Goal: Task Accomplishment & Management: Manage account settings

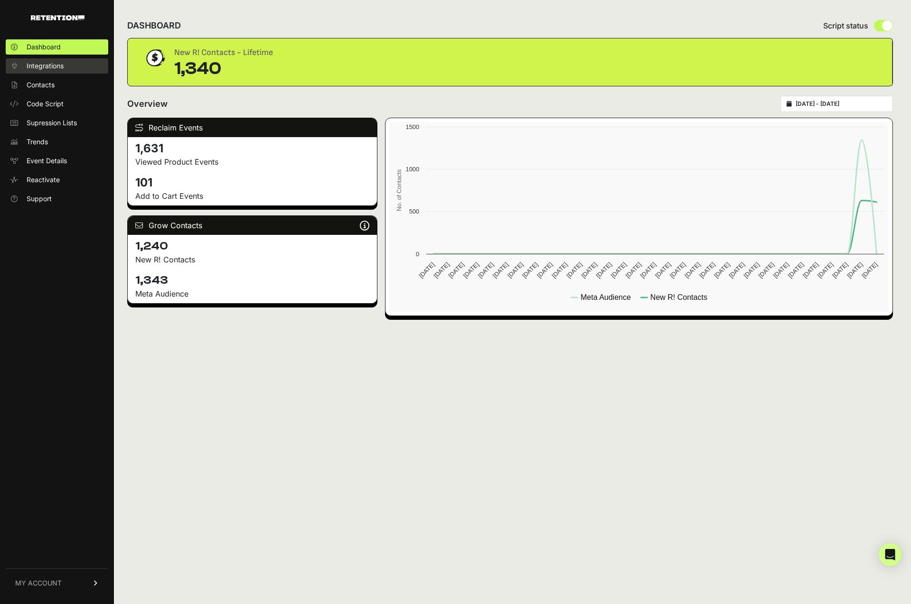
click at [47, 66] on span "Integrations" at bounding box center [45, 65] width 37 height 9
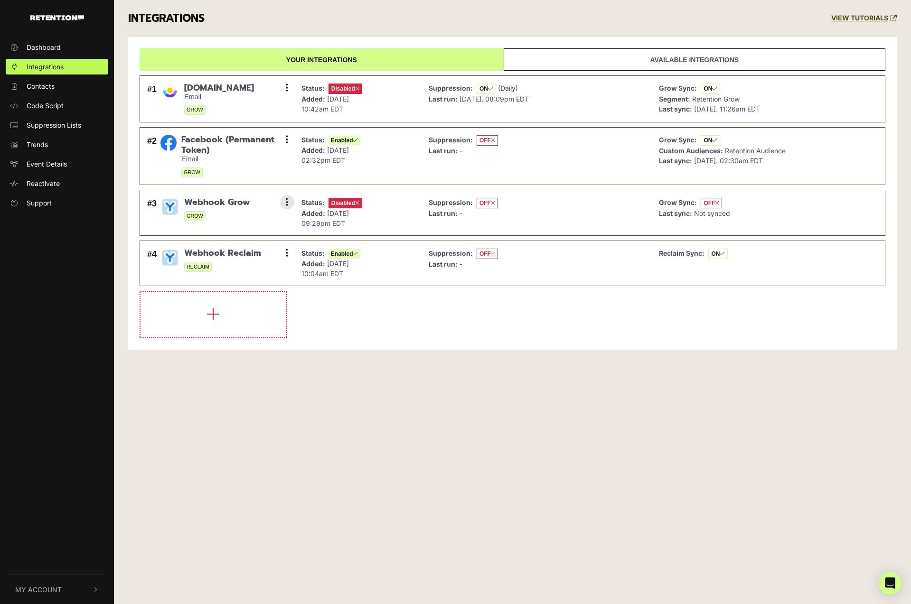
click at [212, 207] on span "Webhook Grow" at bounding box center [216, 202] width 65 height 10
click at [291, 201] on button at bounding box center [287, 202] width 14 height 14
click at [221, 244] on link "Enable" at bounding box center [229, 244] width 90 height 21
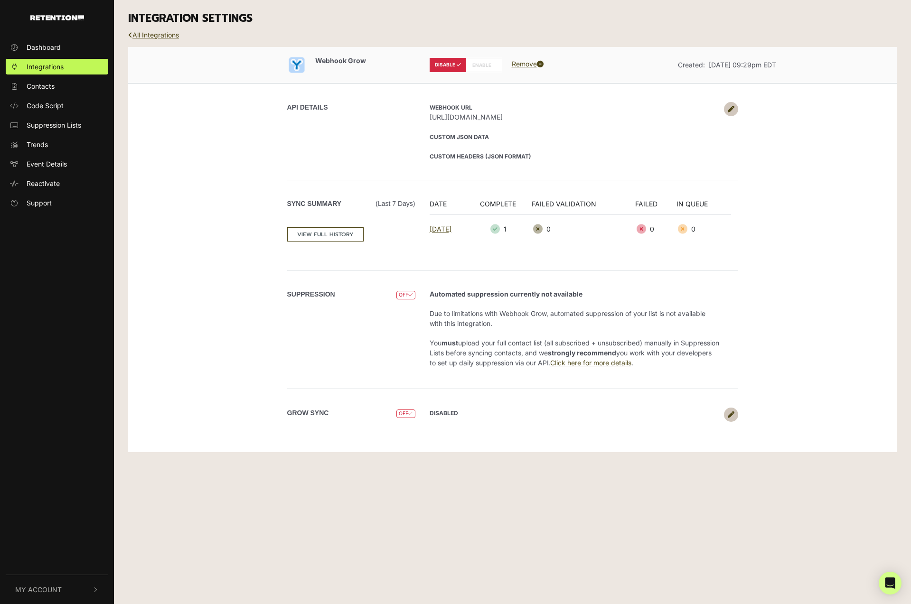
click at [397, 414] on span "OFF" at bounding box center [405, 414] width 19 height 9
click at [733, 416] on icon at bounding box center [731, 415] width 7 height 7
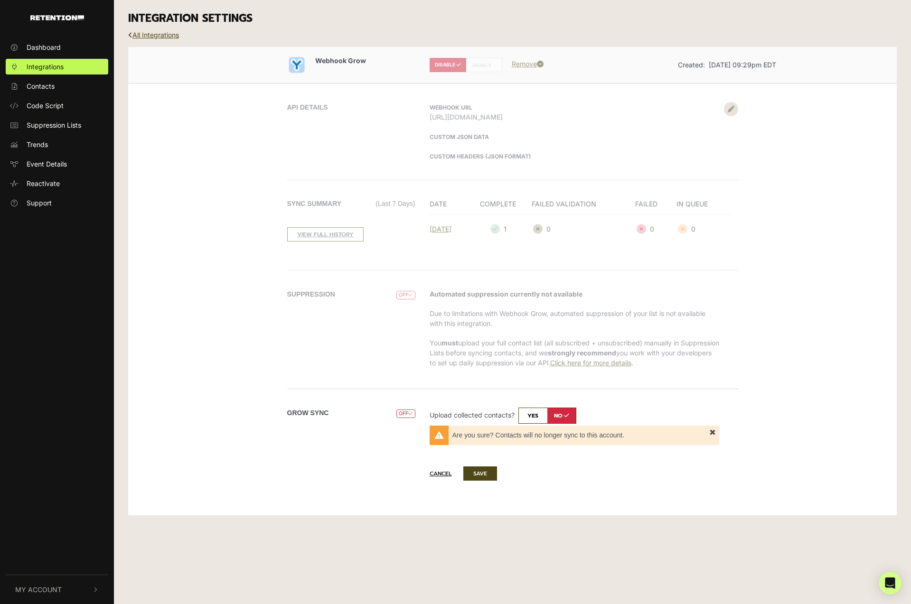
click at [540, 418] on input "checkbox" at bounding box center [547, 416] width 58 height 16
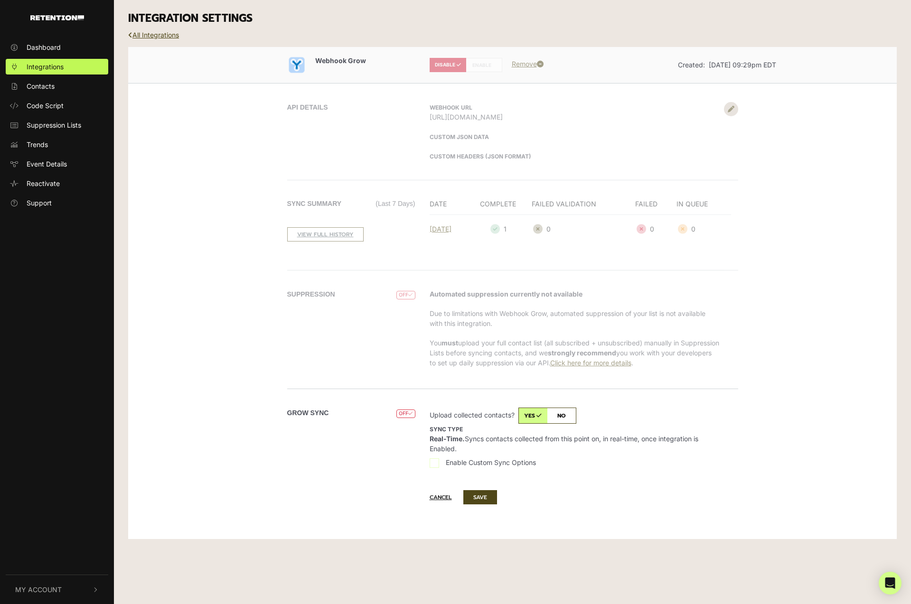
drag, startPoint x: 566, startPoint y: 418, endPoint x: 552, endPoint y: 424, distance: 14.9
click at [566, 418] on input "checkbox" at bounding box center [547, 416] width 58 height 16
checkbox input "false"
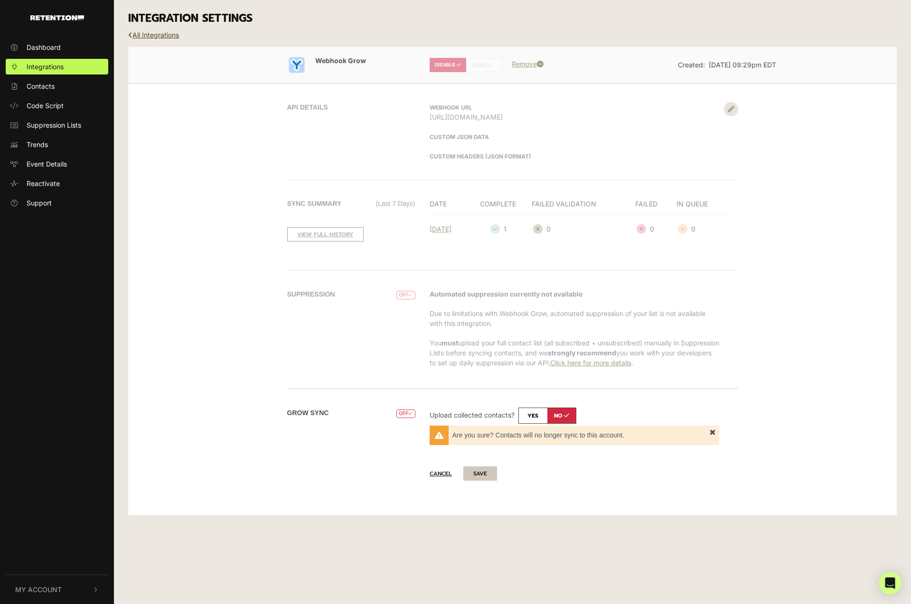
click at [487, 471] on button "SAVE" at bounding box center [480, 474] width 34 height 14
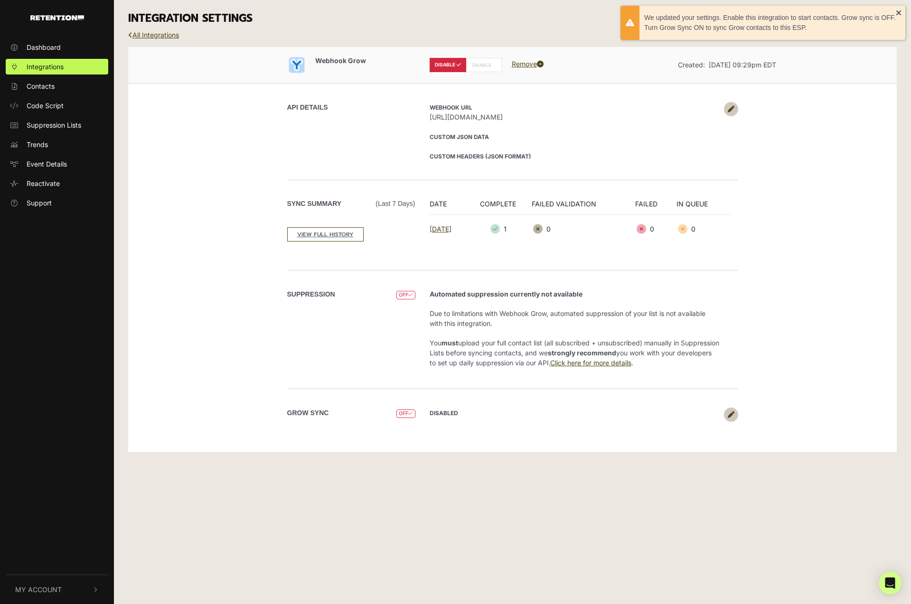
click at [728, 414] on icon at bounding box center [731, 415] width 7 height 7
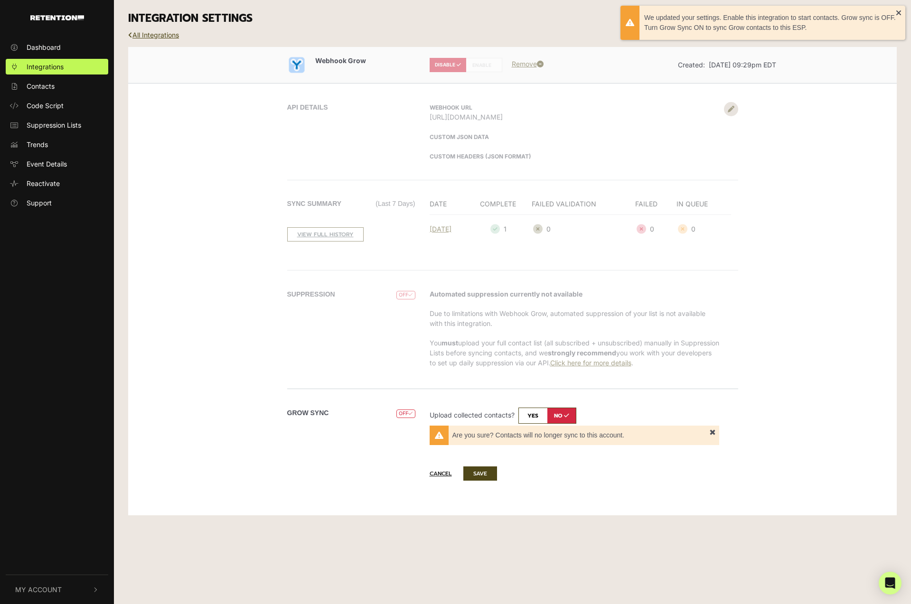
click at [529, 416] on input "checkbox" at bounding box center [547, 416] width 58 height 16
checkbox input "true"
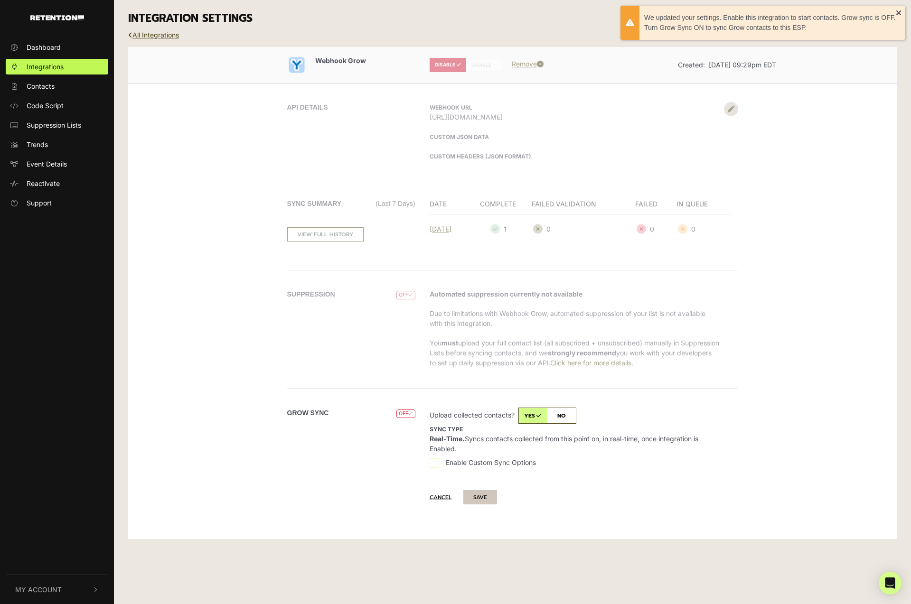
click at [485, 492] on button "SAVE" at bounding box center [480, 497] width 34 height 14
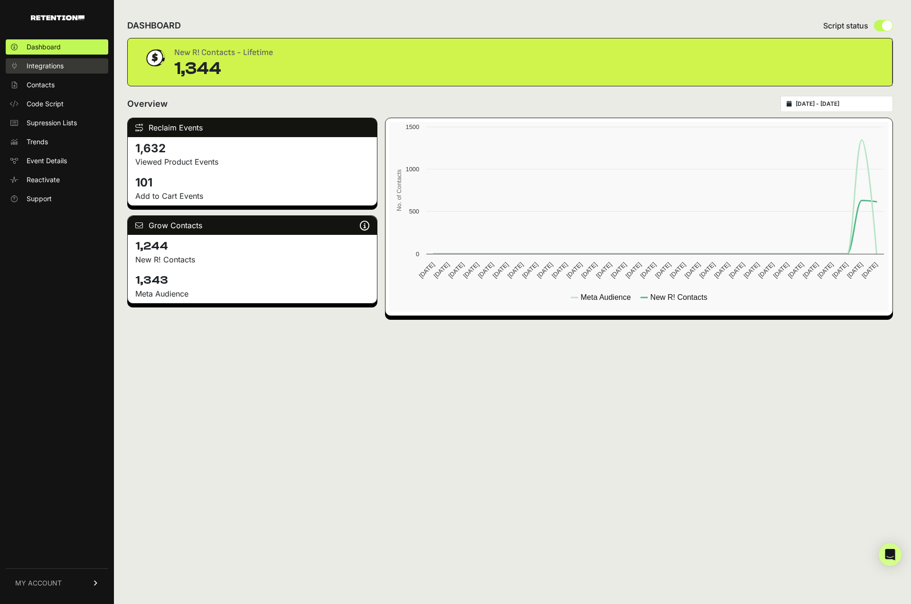
click at [39, 67] on span "Integrations" at bounding box center [45, 65] width 37 height 9
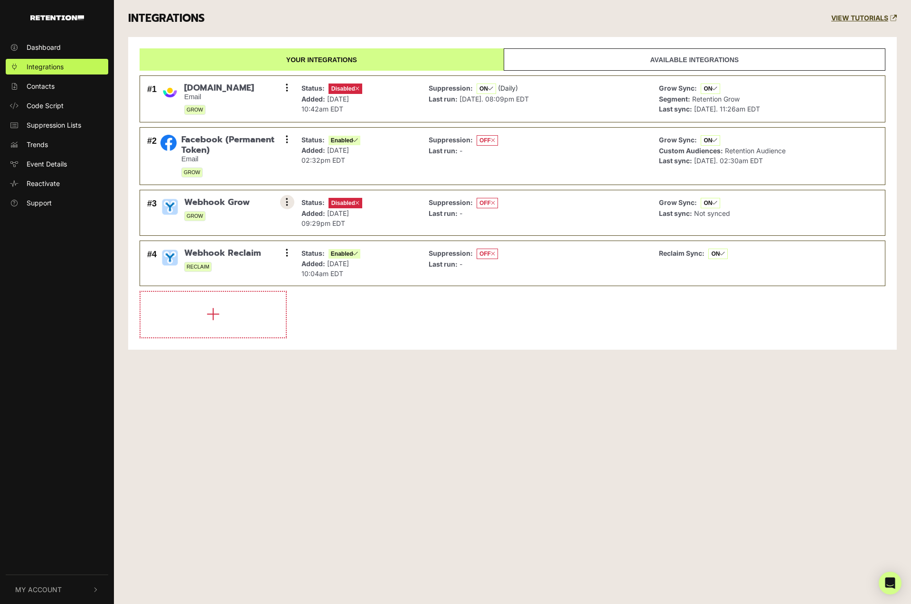
click at [289, 201] on button at bounding box center [287, 202] width 14 height 14
click at [230, 243] on link "Enable" at bounding box center [229, 244] width 90 height 21
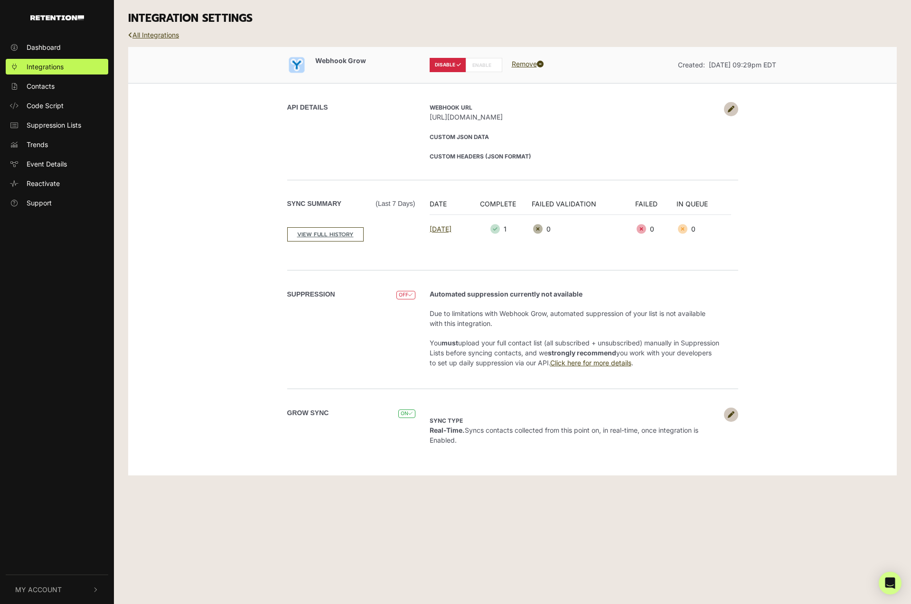
click at [488, 61] on label "ENABLE" at bounding box center [484, 65] width 37 height 14
radio input "false"
radio input "true"
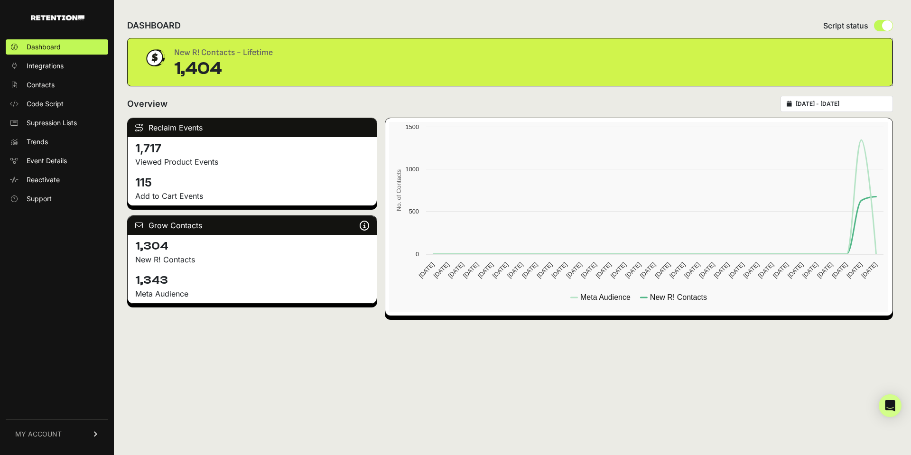
drag, startPoint x: 208, startPoint y: 293, endPoint x: 150, endPoint y: 248, distance: 73.0
click at [150, 248] on div "Grow Contacts Grow is a list growth tool that identifies anonymous site visitor…" at bounding box center [252, 259] width 250 height 88
click at [150, 248] on h4 "1,304" at bounding box center [252, 246] width 234 height 15
drag, startPoint x: 136, startPoint y: 252, endPoint x: 167, endPoint y: 251, distance: 31.3
click at [167, 251] on h4 "1,304" at bounding box center [252, 246] width 234 height 15
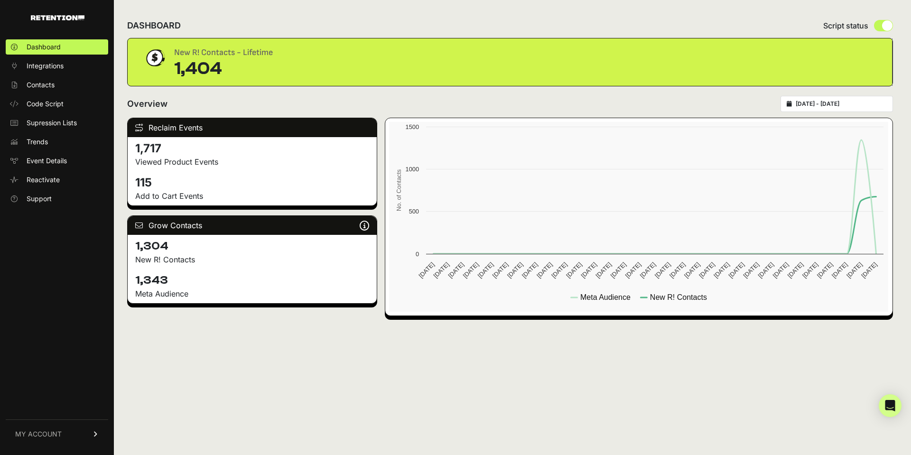
click at [167, 251] on h4 "1,304" at bounding box center [252, 246] width 234 height 15
click at [170, 281] on h4 "1,343" at bounding box center [252, 280] width 234 height 15
